Goal: Task Accomplishment & Management: Manage account settings

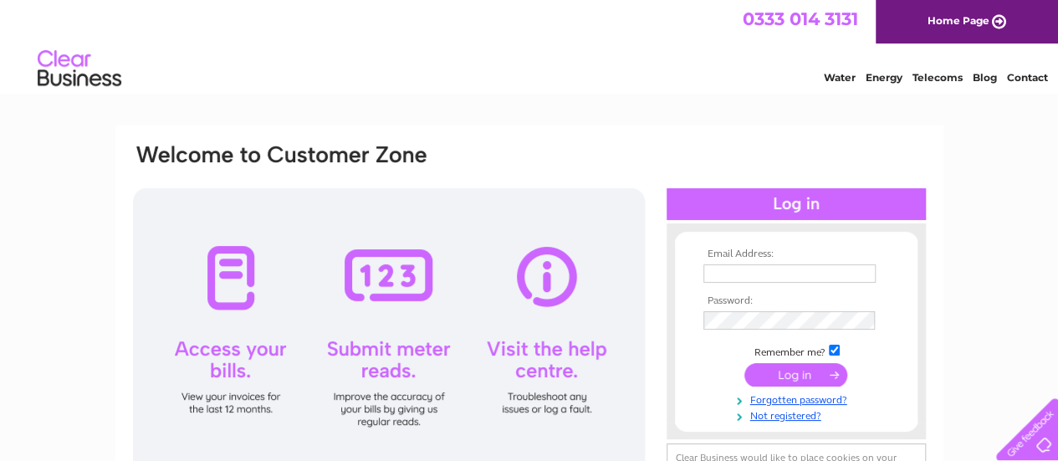
type input "[EMAIL_ADDRESS][DOMAIN_NAME]"
click at [806, 377] on input "submit" at bounding box center [795, 374] width 103 height 23
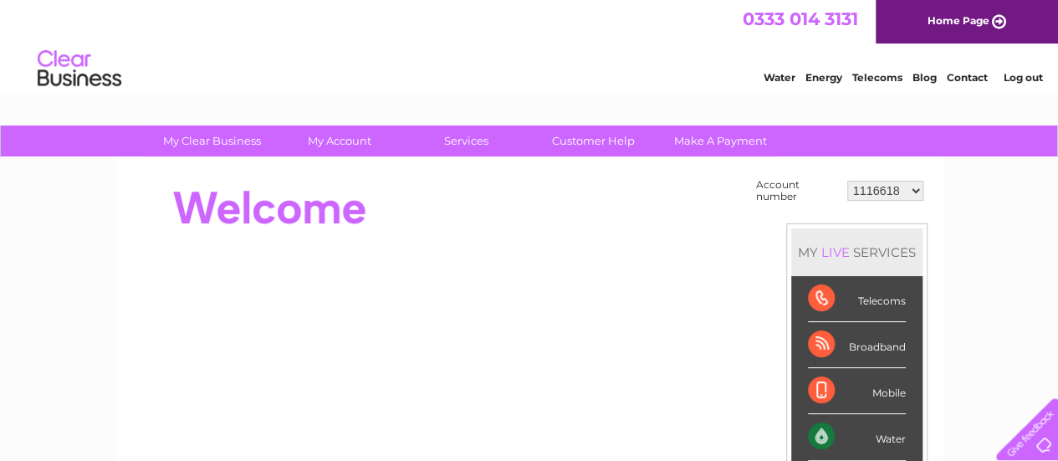
click at [916, 192] on select "1116618 30300164" at bounding box center [885, 191] width 76 height 20
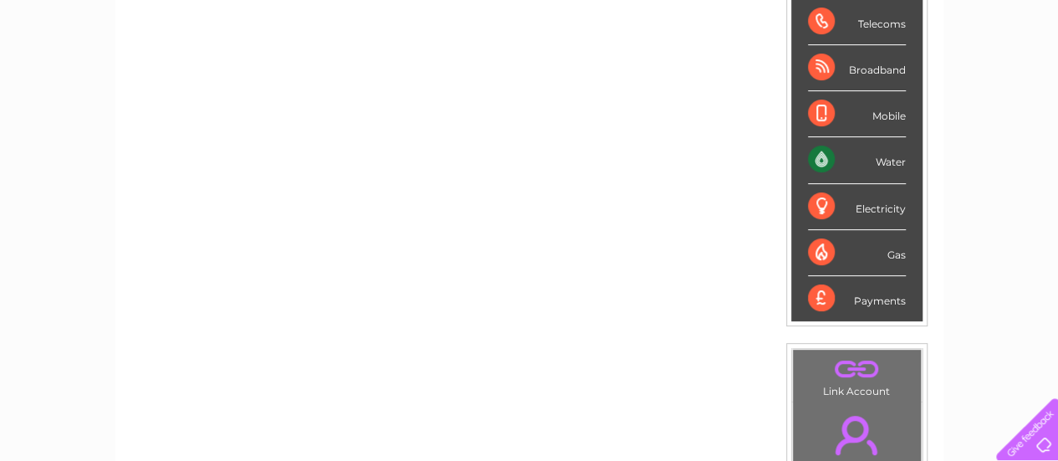
scroll to position [251, 0]
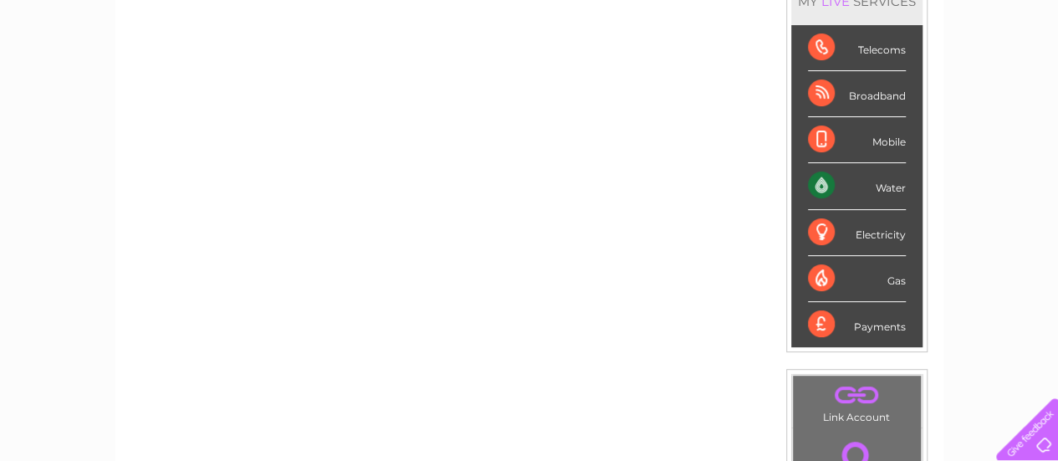
click at [887, 187] on div "Water" at bounding box center [857, 186] width 98 height 46
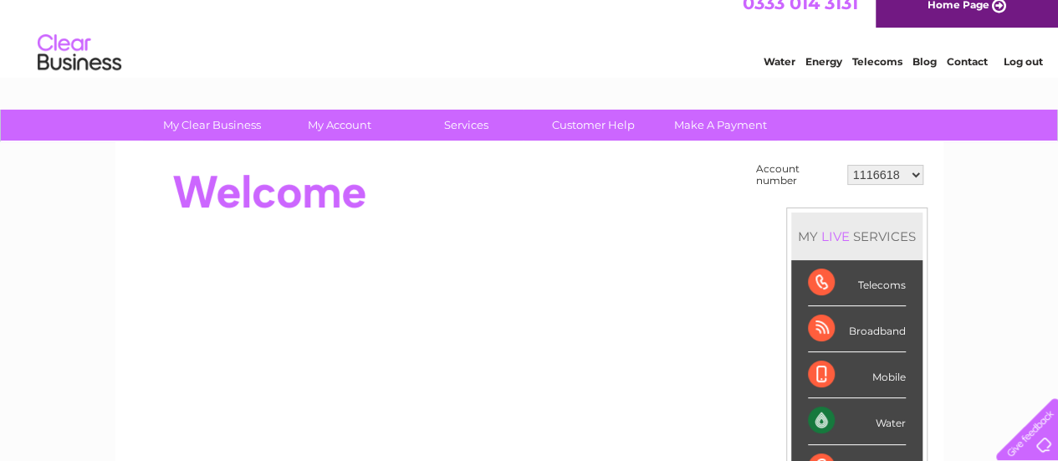
scroll to position [0, 0]
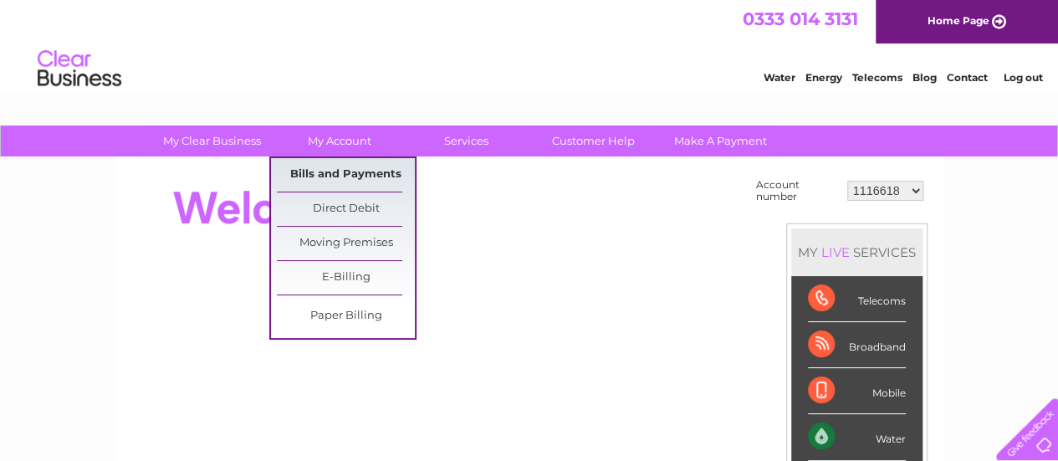
click at [352, 173] on link "Bills and Payments" at bounding box center [346, 174] width 138 height 33
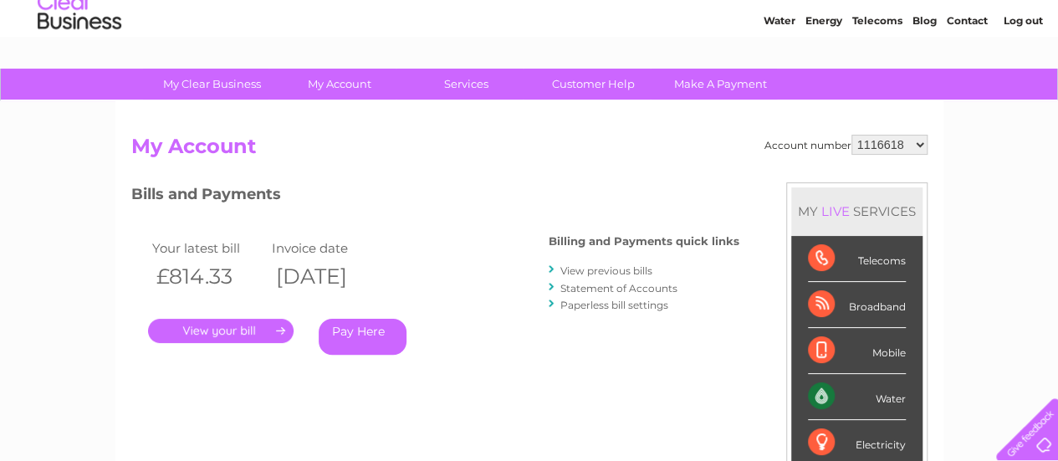
scroll to position [84, 0]
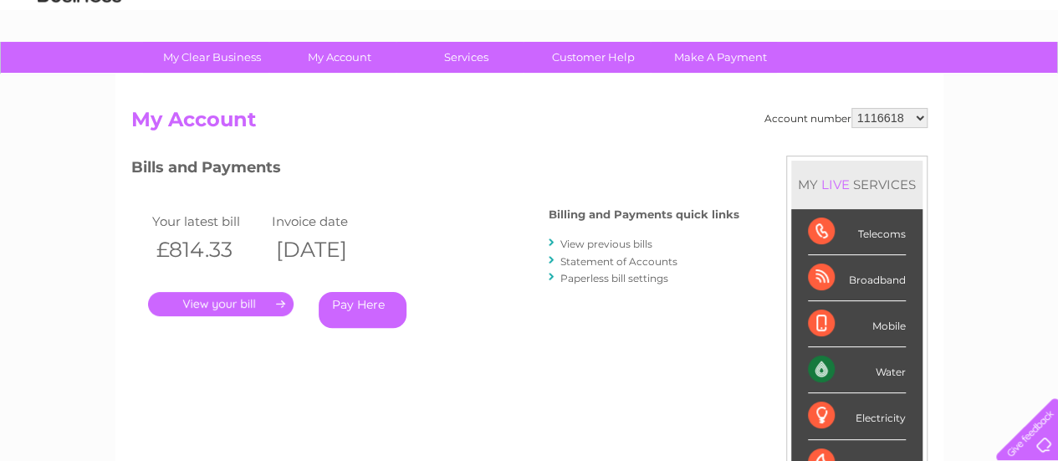
click at [241, 304] on link "." at bounding box center [221, 304] width 146 height 24
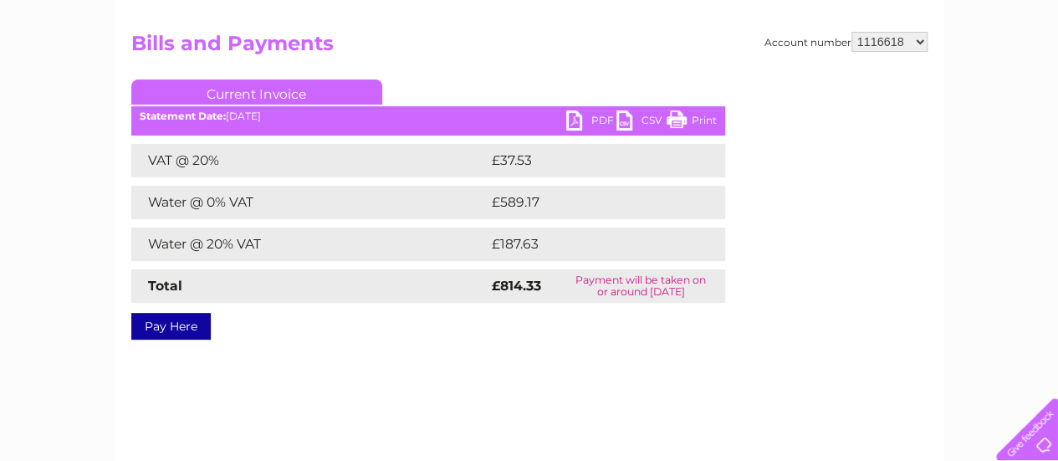
scroll to position [167, 0]
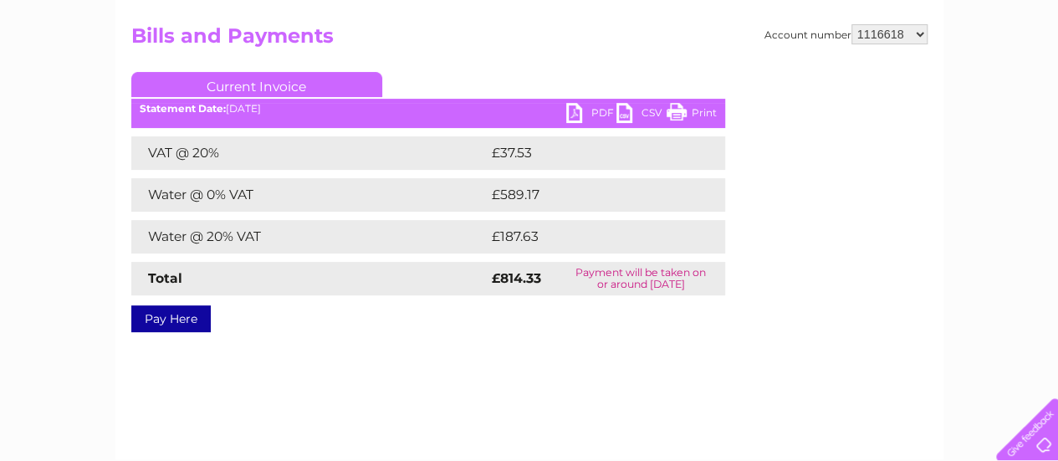
click at [590, 110] on link "PDF" at bounding box center [591, 115] width 50 height 24
